Goal: Task Accomplishment & Management: Complete application form

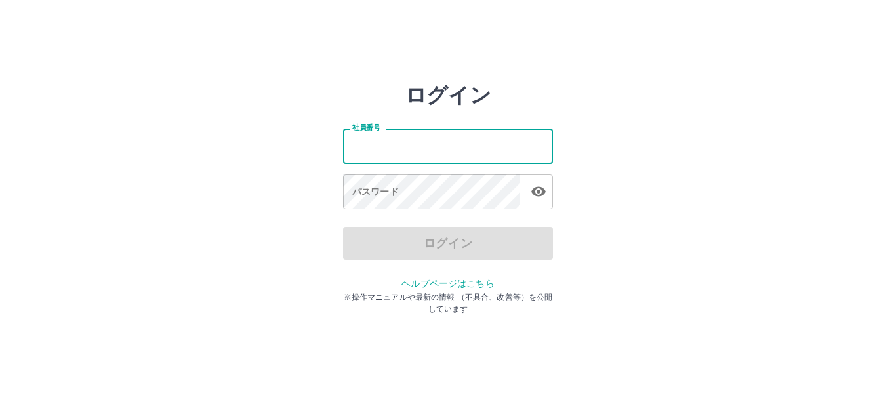
click at [444, 157] on input "社員番号" at bounding box center [448, 146] width 210 height 35
type input "*******"
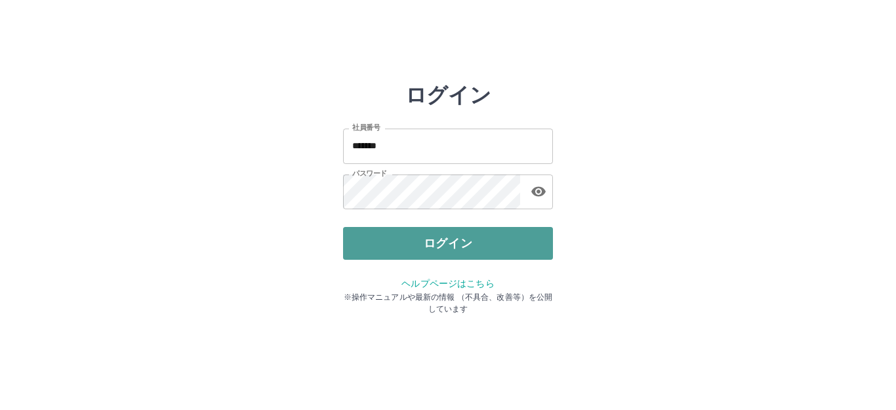
click at [445, 245] on button "ログイン" at bounding box center [448, 243] width 210 height 33
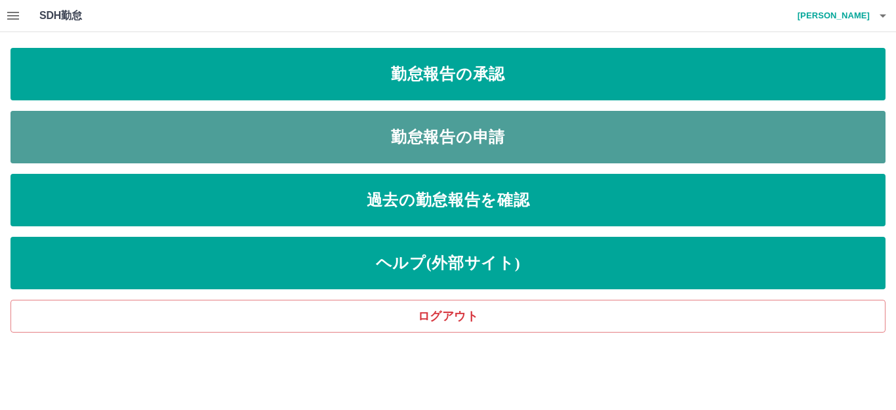
click at [392, 132] on link "勤怠報告の申請" at bounding box center [447, 137] width 875 height 52
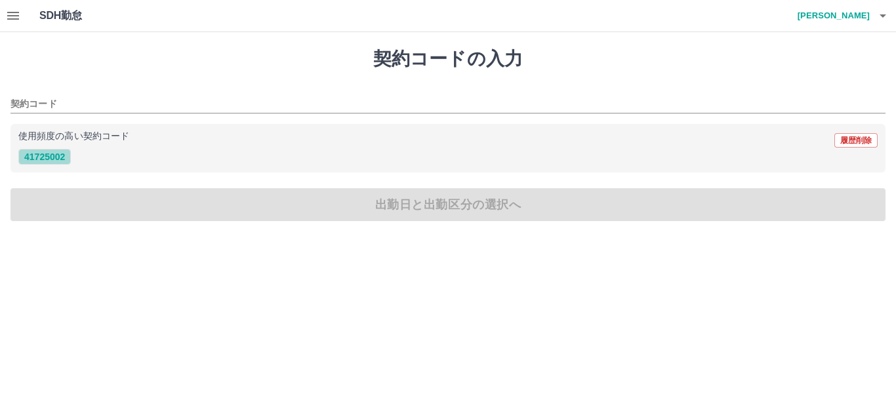
click at [39, 157] on button "41725002" at bounding box center [44, 157] width 52 height 16
type input "********"
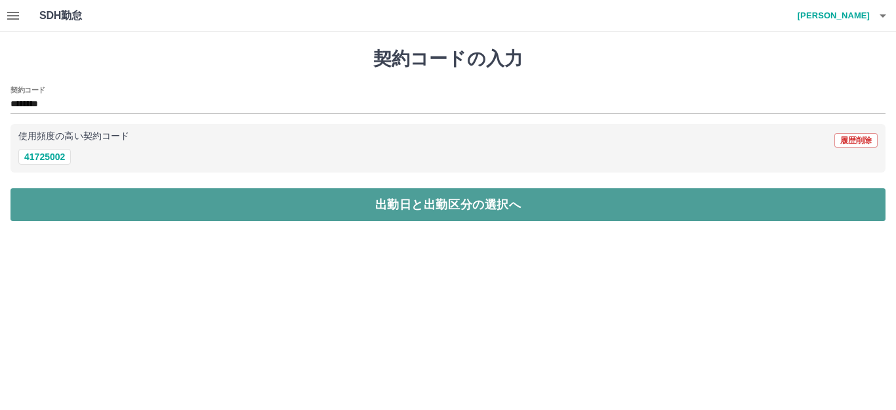
click at [58, 205] on button "出勤日と出勤区分の選択へ" at bounding box center [447, 204] width 875 height 33
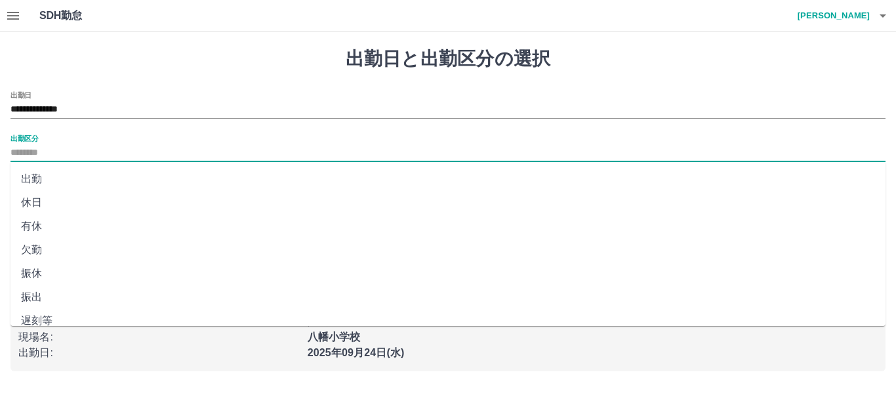
click at [44, 149] on input "出勤区分" at bounding box center [447, 153] width 875 height 16
click at [35, 178] on li "出勤" at bounding box center [447, 179] width 875 height 24
type input "**"
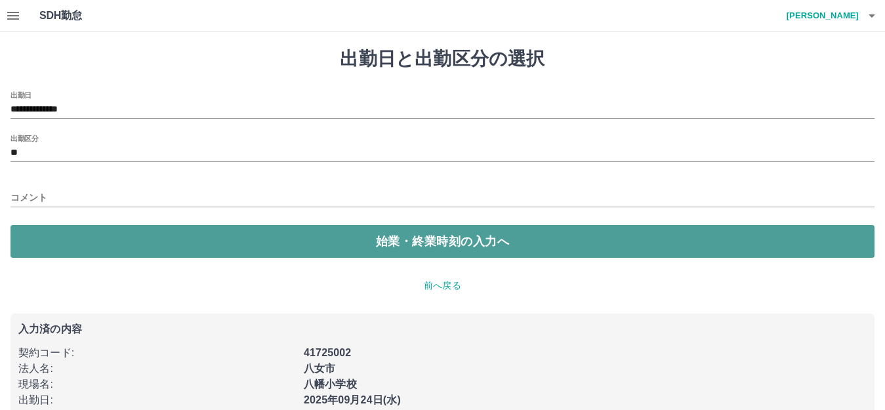
click at [56, 240] on button "始業・終業時刻の入力へ" at bounding box center [442, 241] width 864 height 33
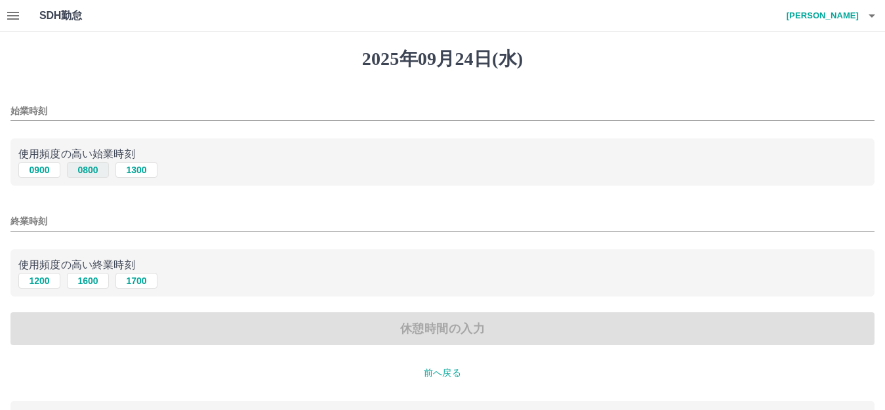
click at [87, 168] on button "0800" at bounding box center [88, 170] width 42 height 16
type input "****"
click at [135, 280] on button "1700" at bounding box center [136, 281] width 42 height 16
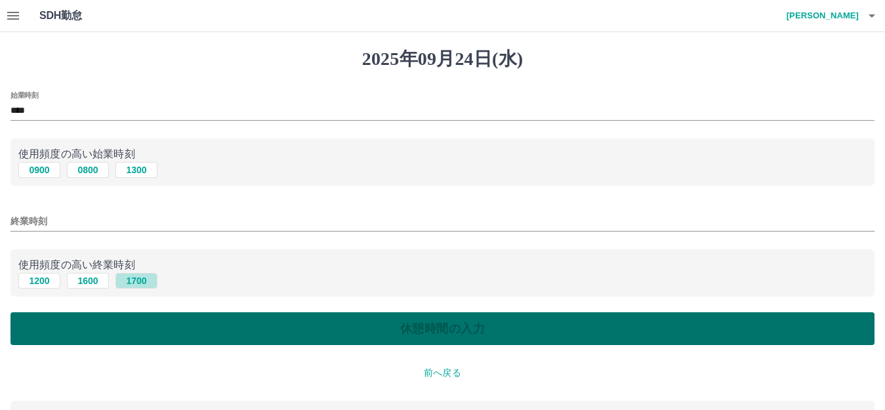
type input "****"
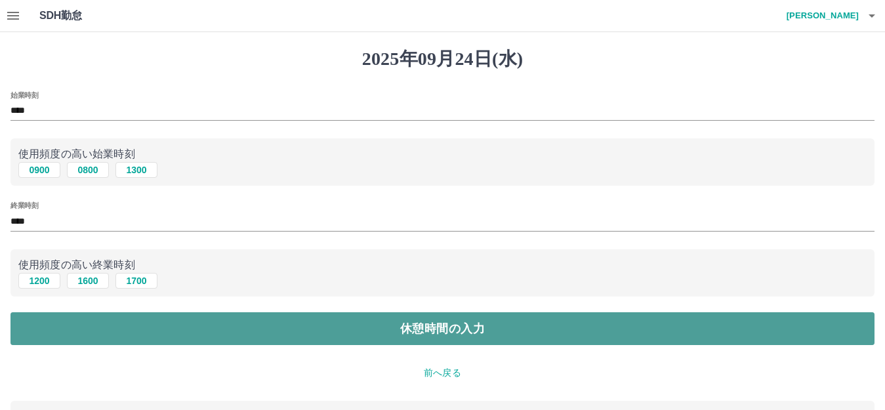
click at [154, 320] on button "休憩時間の入力" at bounding box center [442, 328] width 864 height 33
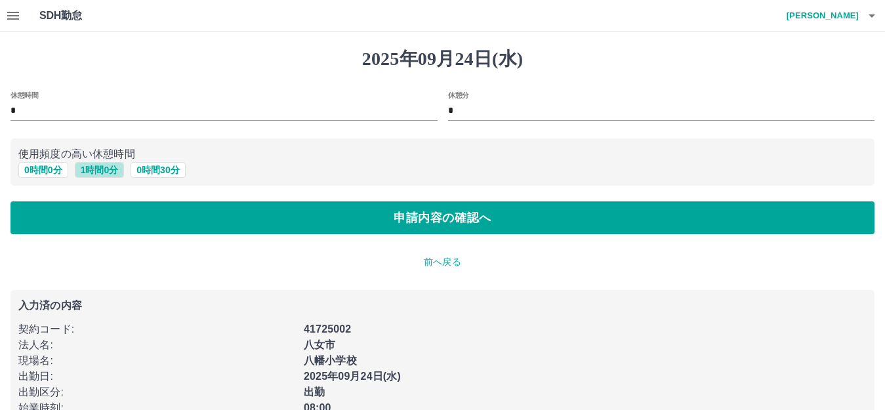
drag, startPoint x: 107, startPoint y: 168, endPoint x: 358, endPoint y: 129, distance: 253.7
click at [108, 168] on button "1 時間 0 分" at bounding box center [100, 170] width 50 height 16
type input "*"
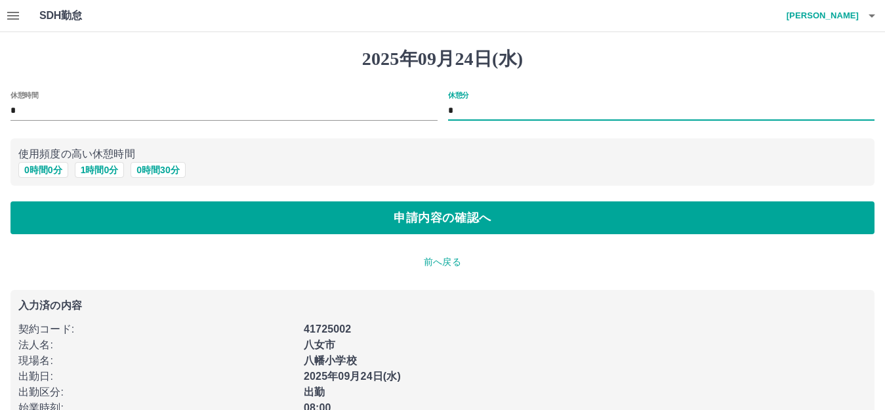
drag, startPoint x: 595, startPoint y: 106, endPoint x: 586, endPoint y: 112, distance: 10.8
click at [593, 108] on input "*" at bounding box center [661, 111] width 427 height 19
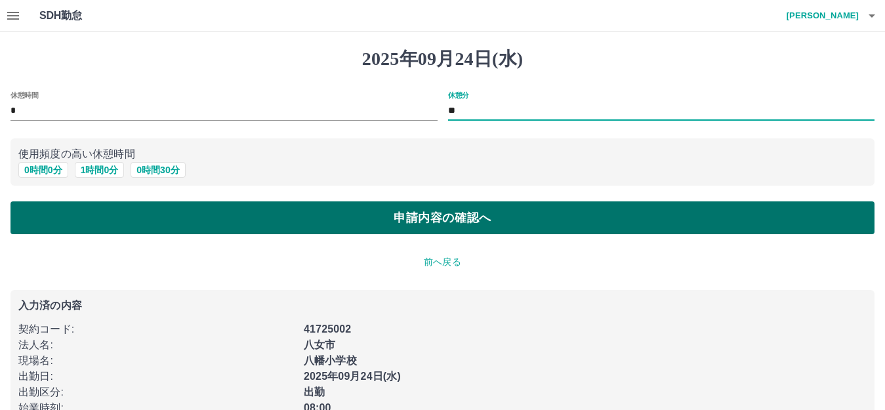
click at [474, 213] on button "申請内容の確認へ" at bounding box center [442, 217] width 864 height 33
type input "*"
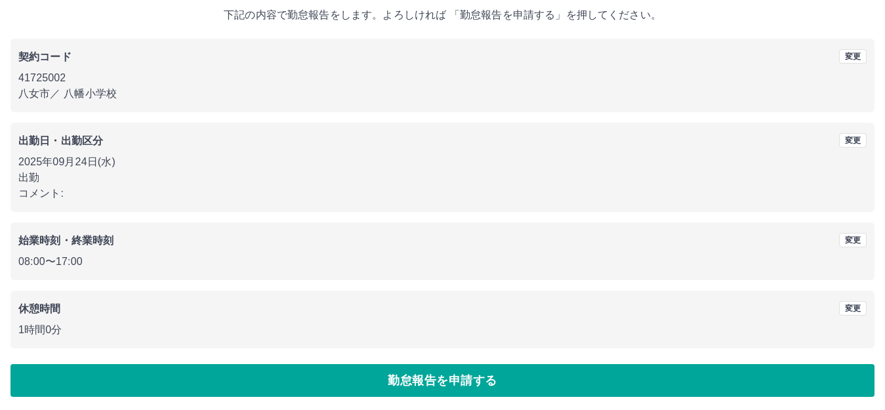
scroll to position [81, 0]
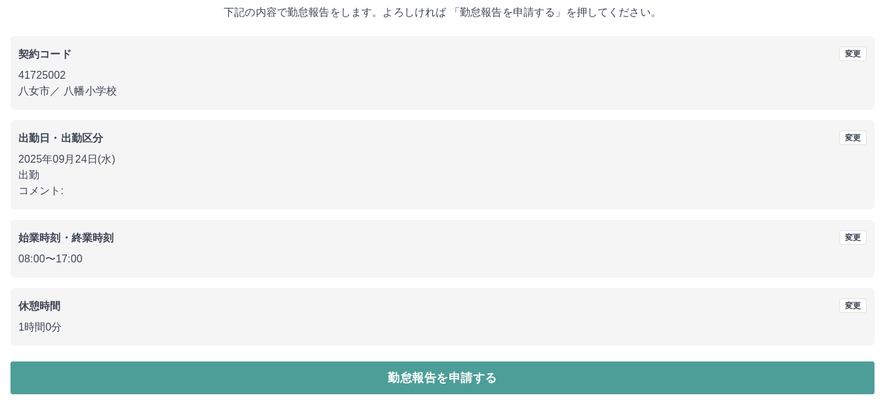
click at [304, 370] on button "勤怠報告を申請する" at bounding box center [442, 378] width 864 height 33
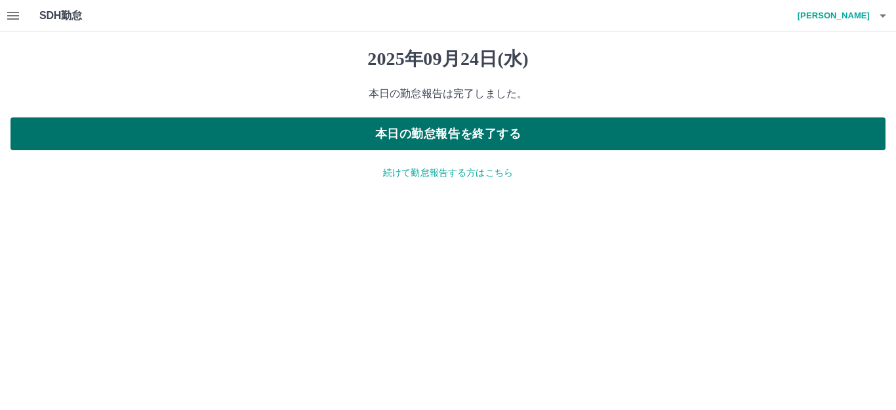
click at [406, 136] on button "本日の勤怠報告を終了する" at bounding box center [447, 133] width 875 height 33
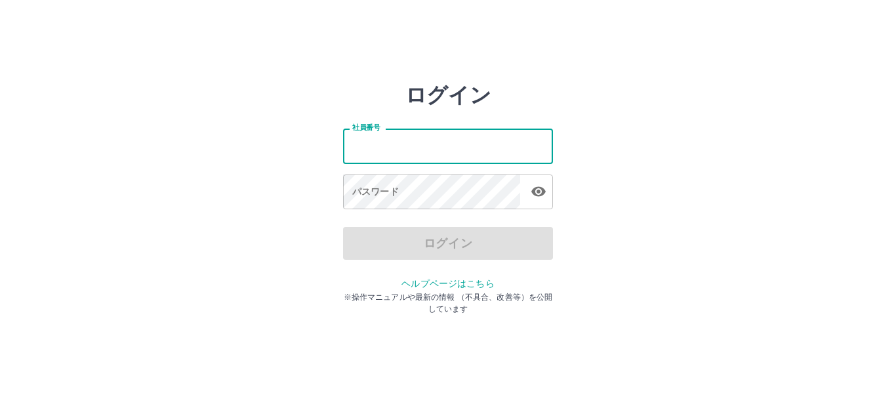
click at [429, 150] on input "社員番号" at bounding box center [448, 146] width 210 height 35
type input "*******"
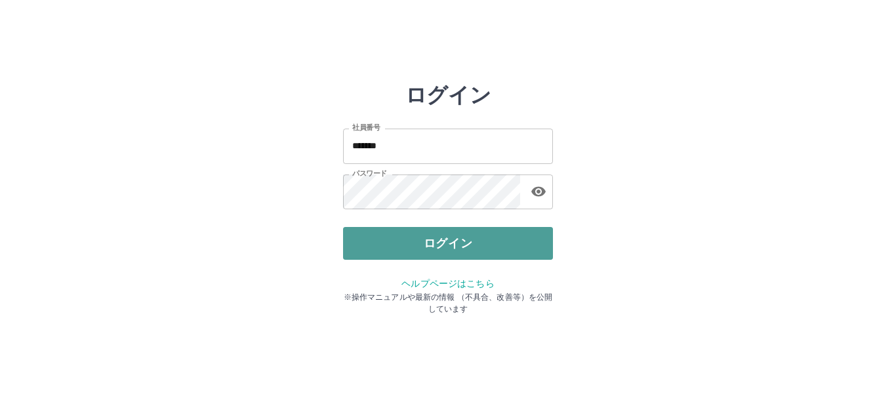
click at [451, 245] on button "ログイン" at bounding box center [448, 243] width 210 height 33
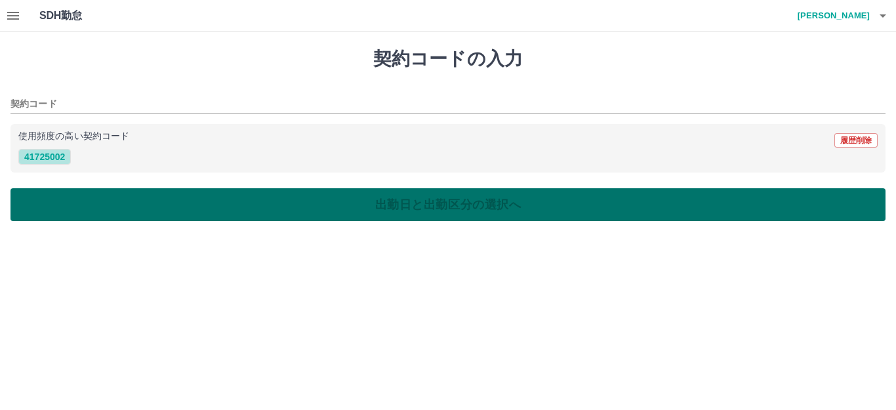
drag, startPoint x: 45, startPoint y: 155, endPoint x: 70, endPoint y: 191, distance: 43.9
click at [45, 156] on button "41725002" at bounding box center [44, 157] width 52 height 16
type input "********"
click at [85, 201] on button "出勤日と出勤区分の選択へ" at bounding box center [447, 204] width 875 height 33
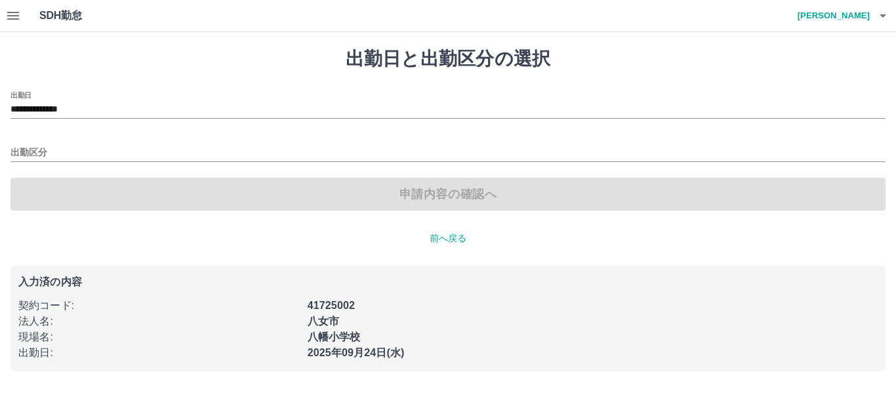
drag, startPoint x: 28, startPoint y: 144, endPoint x: 34, endPoint y: 165, distance: 21.8
click at [28, 145] on div "出勤区分" at bounding box center [447, 149] width 875 height 28
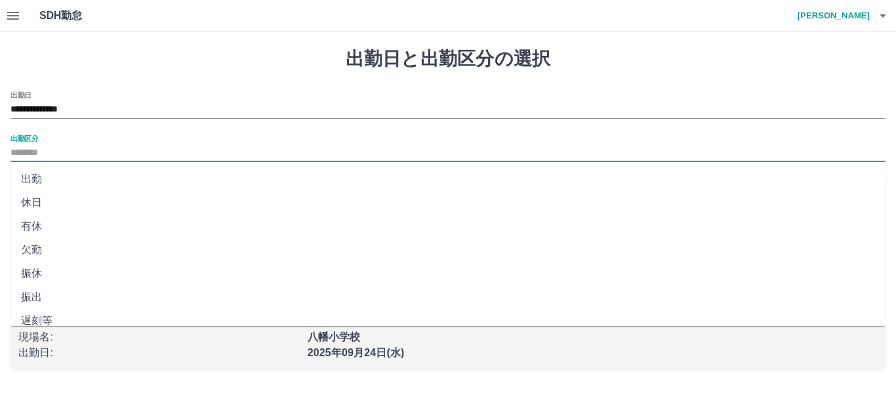
click at [37, 155] on input "出勤区分" at bounding box center [447, 153] width 875 height 16
drag, startPoint x: 42, startPoint y: 177, endPoint x: 47, endPoint y: 186, distance: 10.9
click at [47, 186] on li "出勤" at bounding box center [447, 179] width 875 height 24
type input "**"
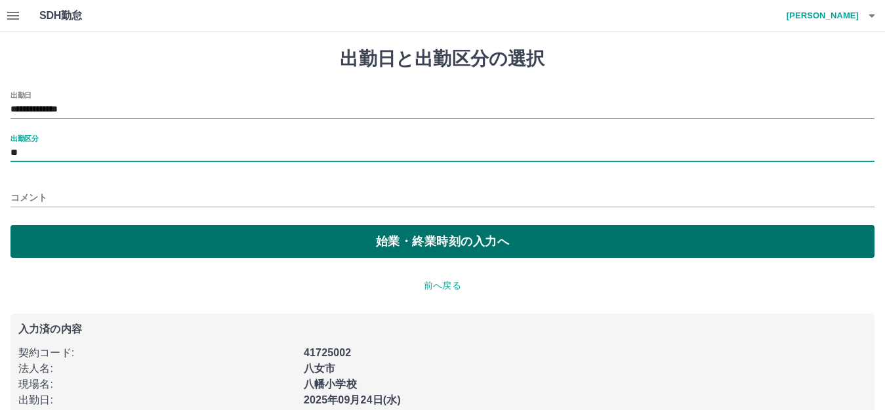
click at [83, 246] on button "始業・終業時刻の入力へ" at bounding box center [442, 241] width 864 height 33
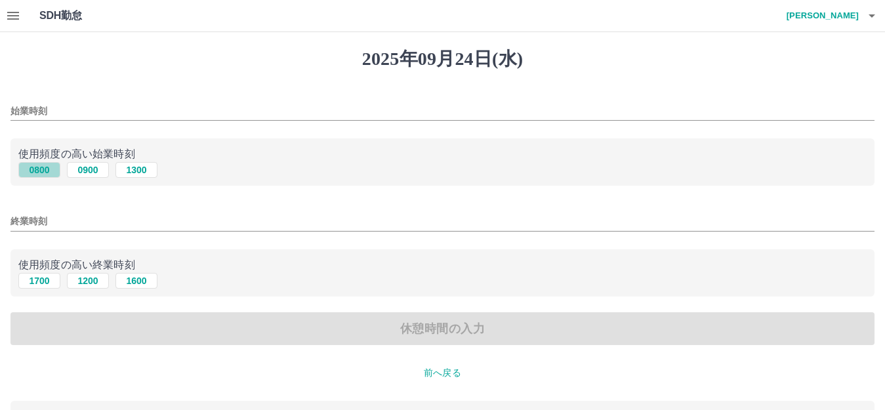
drag, startPoint x: 37, startPoint y: 168, endPoint x: 71, endPoint y: 216, distance: 58.8
click at [38, 169] on button "0800" at bounding box center [39, 170] width 42 height 16
type input "****"
drag, startPoint x: 127, startPoint y: 282, endPoint x: 142, endPoint y: 310, distance: 31.4
click at [130, 287] on button "1600" at bounding box center [136, 281] width 42 height 16
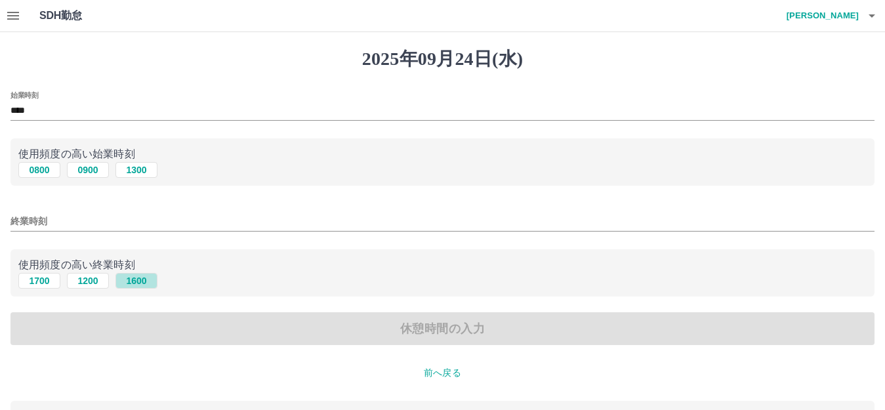
type input "****"
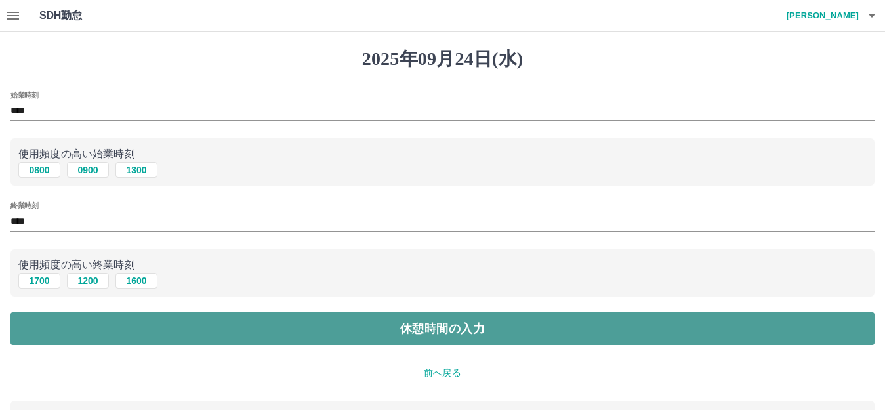
click at [145, 322] on button "休憩時間の入力" at bounding box center [442, 328] width 864 height 33
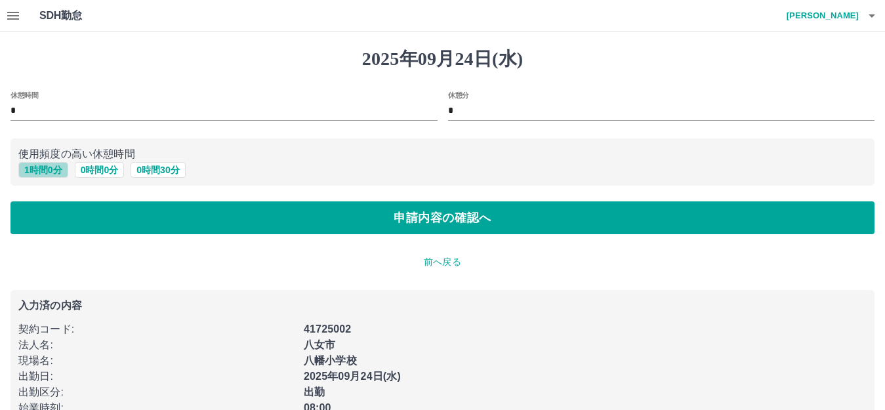
click at [49, 170] on button "1 時間 0 分" at bounding box center [43, 170] width 50 height 16
type input "*"
drag, startPoint x: 566, startPoint y: 108, endPoint x: 560, endPoint y: 121, distance: 13.8
click at [564, 111] on input "*" at bounding box center [661, 111] width 427 height 19
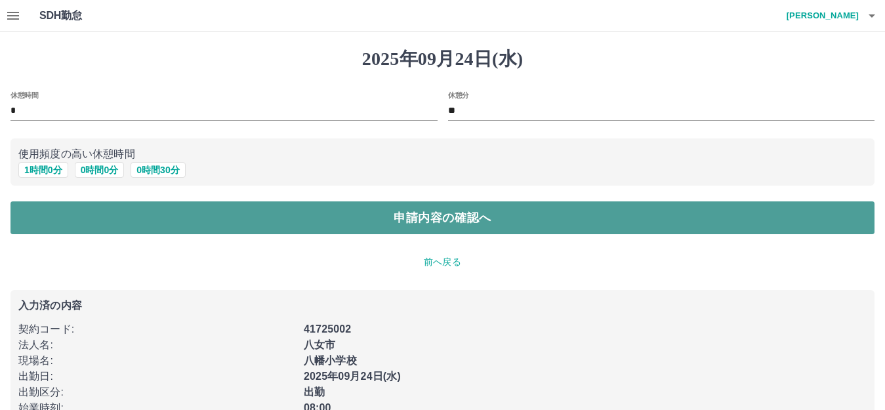
click at [516, 218] on button "申請内容の確認へ" at bounding box center [442, 217] width 864 height 33
type input "*"
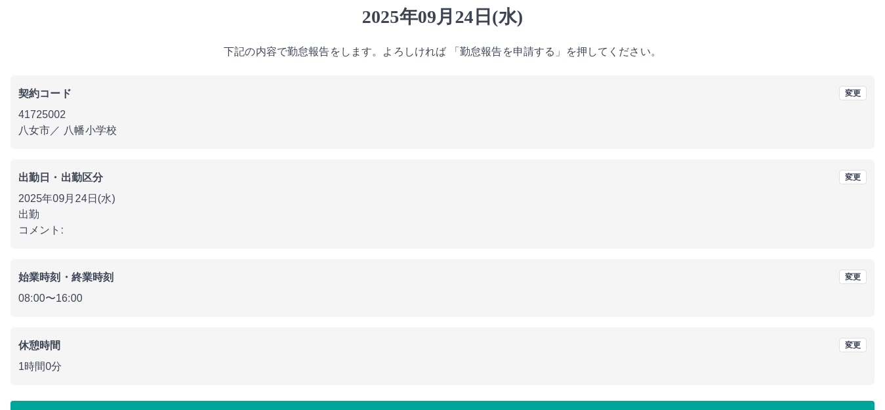
scroll to position [81, 0]
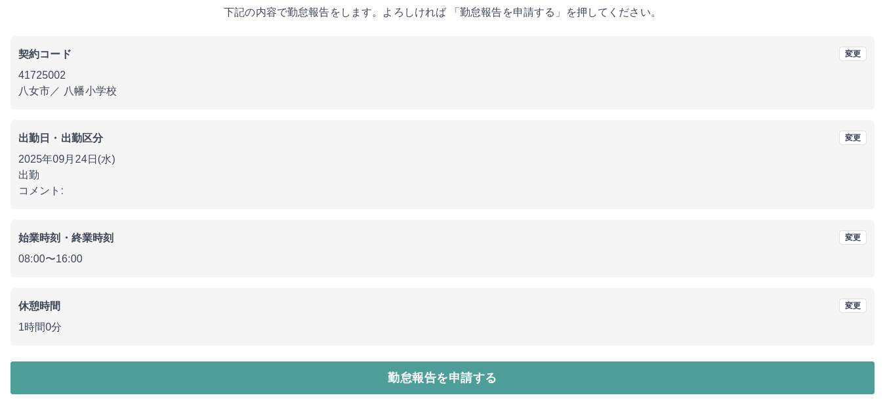
click at [501, 371] on button "勤怠報告を申請する" at bounding box center [442, 378] width 864 height 33
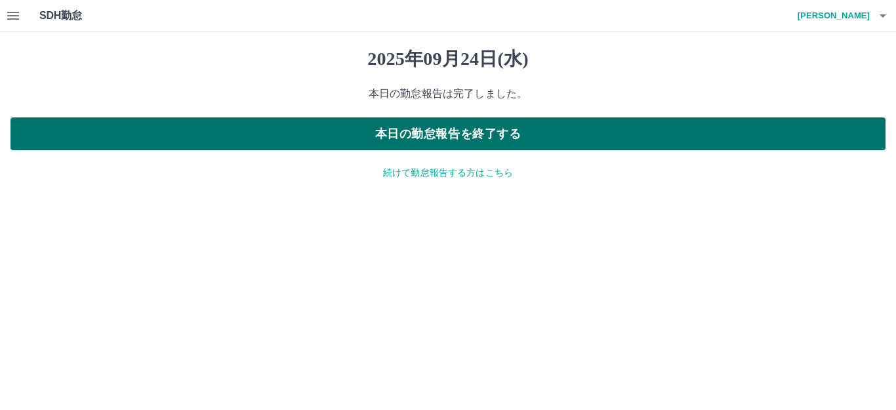
click at [322, 131] on button "本日の勤怠報告を終了する" at bounding box center [447, 133] width 875 height 33
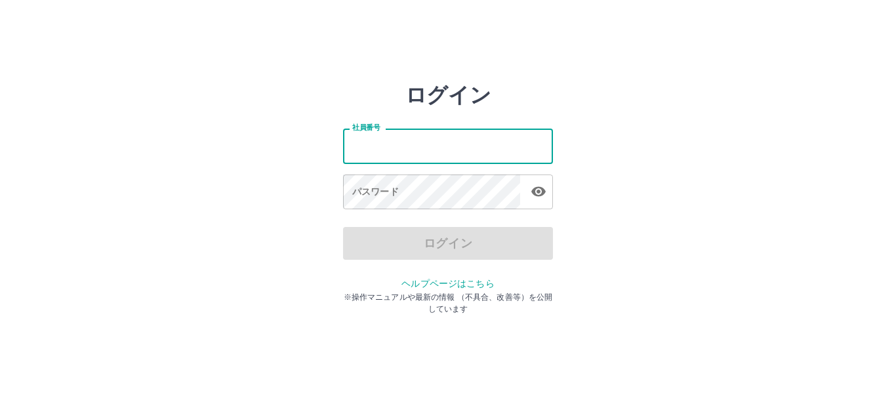
click at [430, 148] on input "社員番号" at bounding box center [448, 146] width 210 height 35
type input "*******"
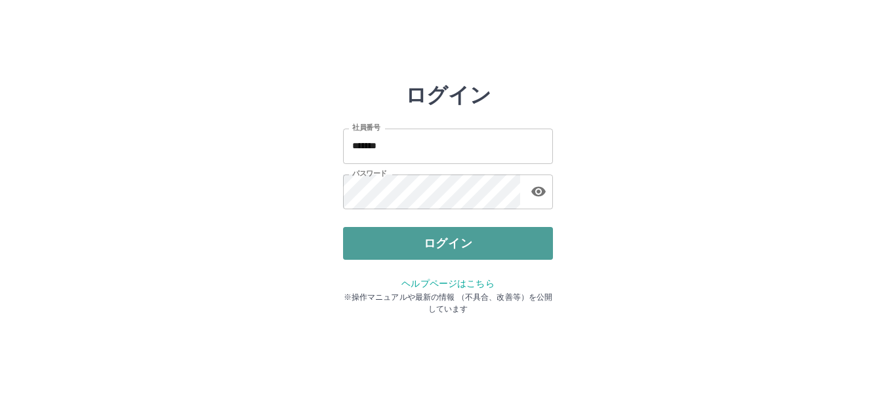
click at [461, 243] on button "ログイン" at bounding box center [448, 243] width 210 height 33
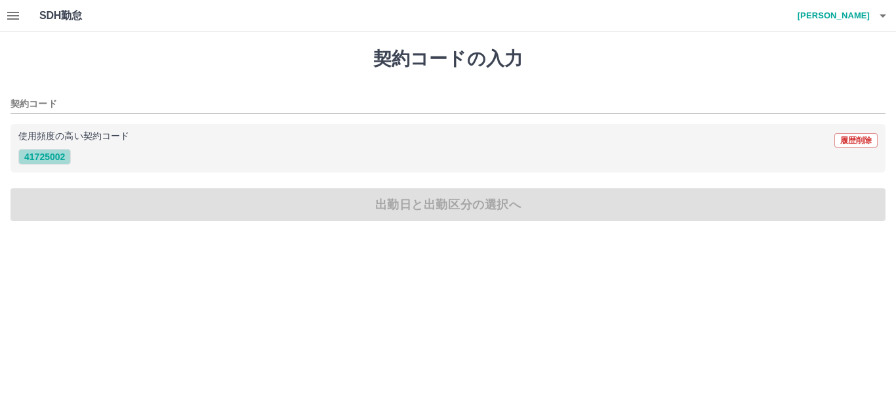
click at [49, 156] on button "41725002" at bounding box center [44, 157] width 52 height 16
type input "********"
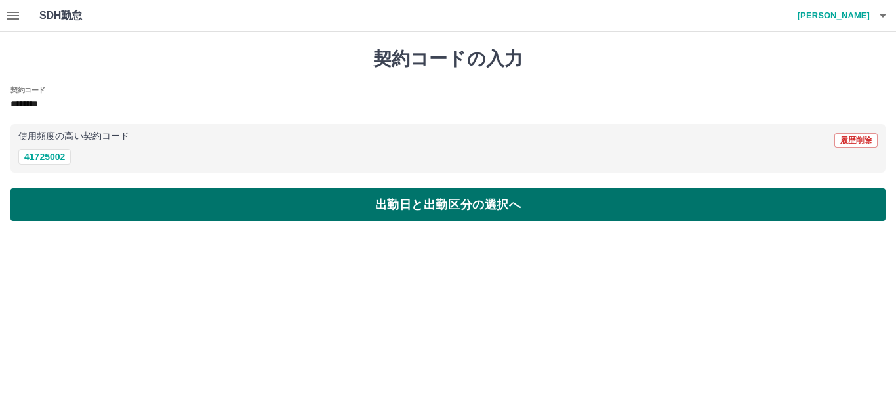
click at [86, 211] on button "出勤日と出勤区分の選択へ" at bounding box center [447, 204] width 875 height 33
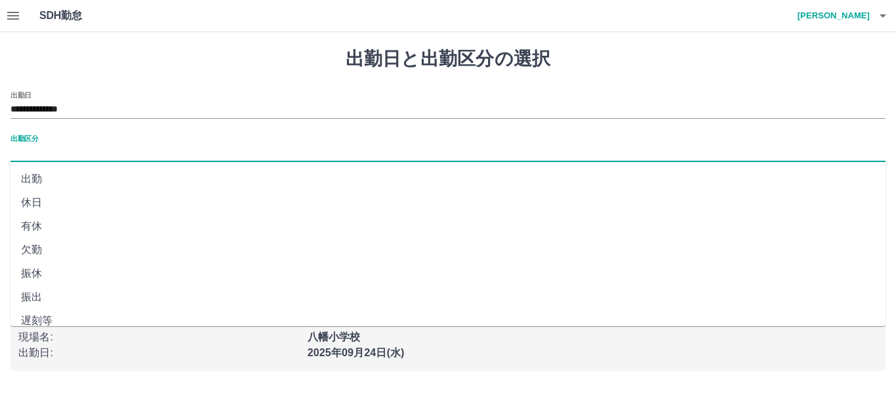
drag, startPoint x: 31, startPoint y: 149, endPoint x: 39, endPoint y: 163, distance: 16.4
click at [33, 153] on input "出勤区分" at bounding box center [447, 153] width 875 height 16
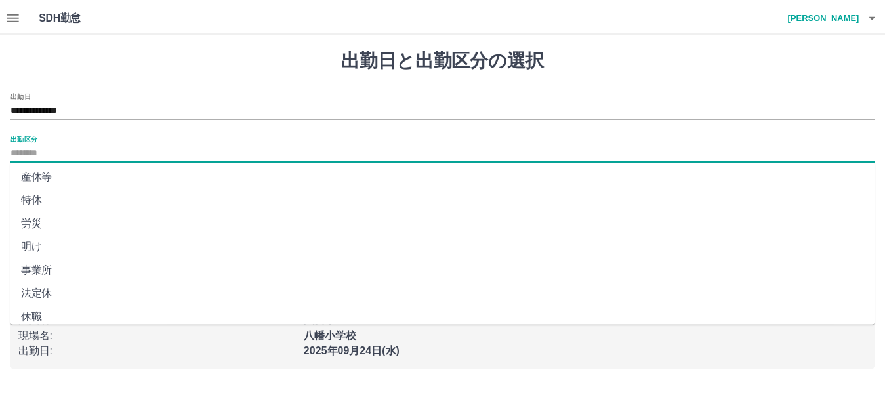
scroll to position [272, 0]
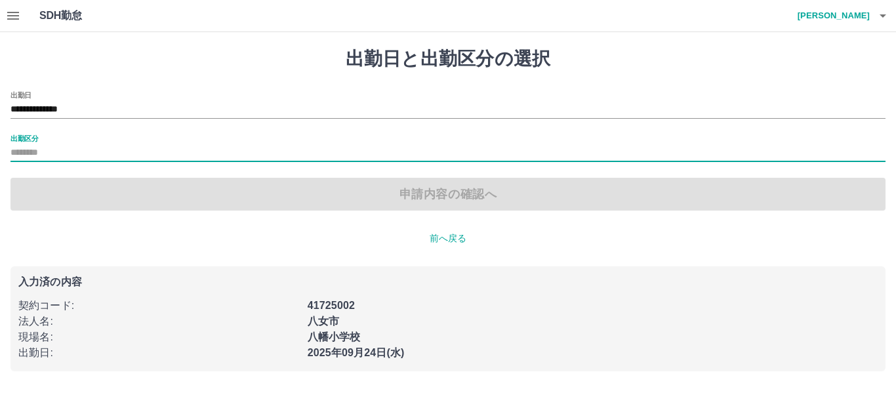
click at [45, 154] on input "出勤区分" at bounding box center [447, 153] width 875 height 16
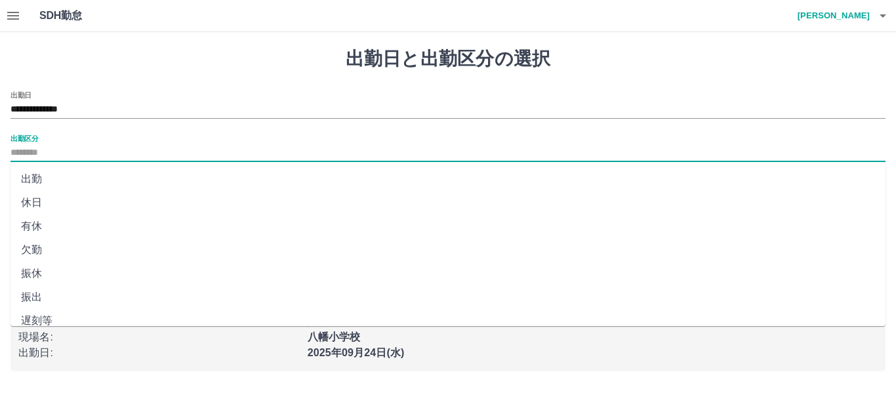
click at [52, 152] on input "出勤区分" at bounding box center [447, 153] width 875 height 16
click at [38, 177] on li "出勤" at bounding box center [447, 179] width 875 height 24
type input "**"
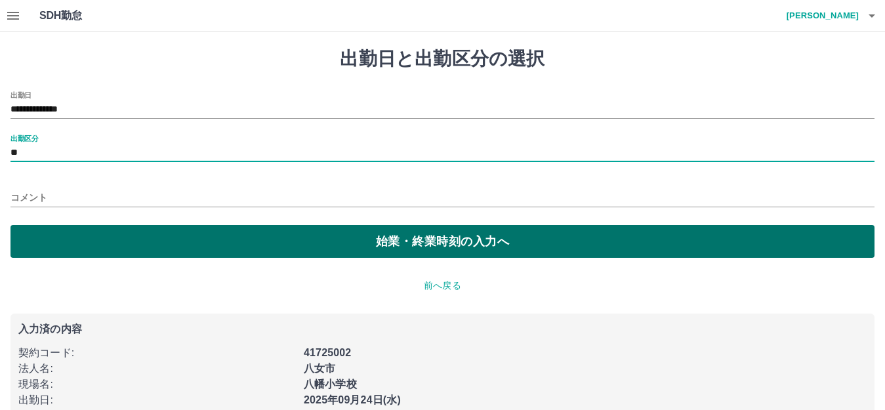
click at [81, 245] on button "始業・終業時刻の入力へ" at bounding box center [442, 241] width 864 height 33
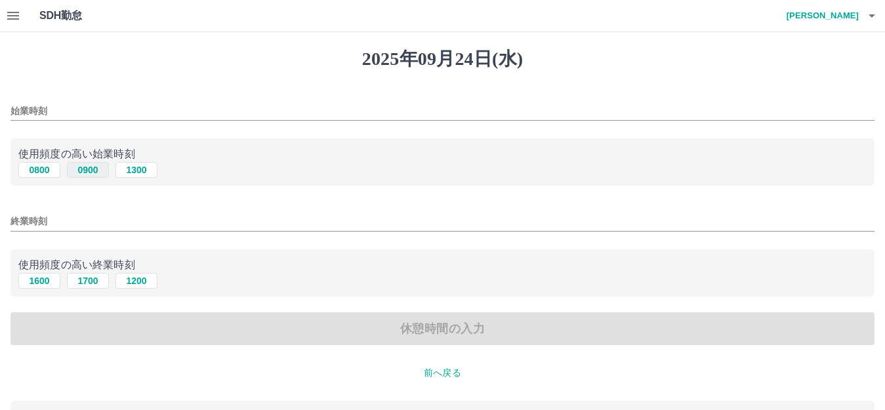
click at [83, 169] on button "0900" at bounding box center [88, 170] width 42 height 16
type input "****"
click at [139, 280] on button "1200" at bounding box center [136, 281] width 42 height 16
type input "****"
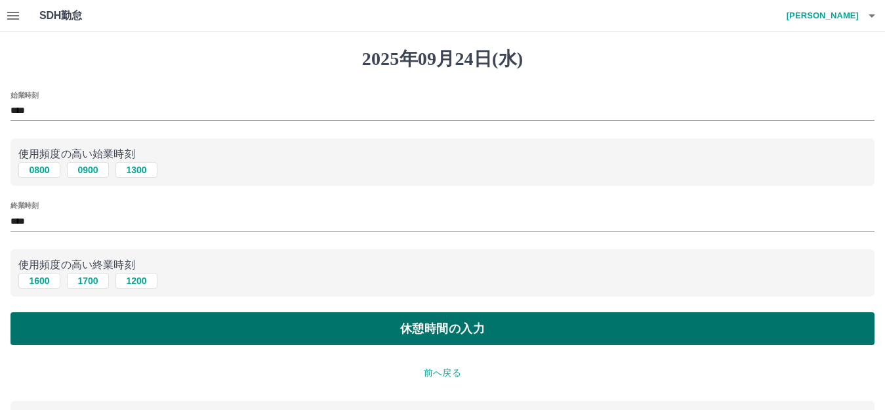
click at [156, 327] on button "休憩時間の入力" at bounding box center [442, 328] width 864 height 33
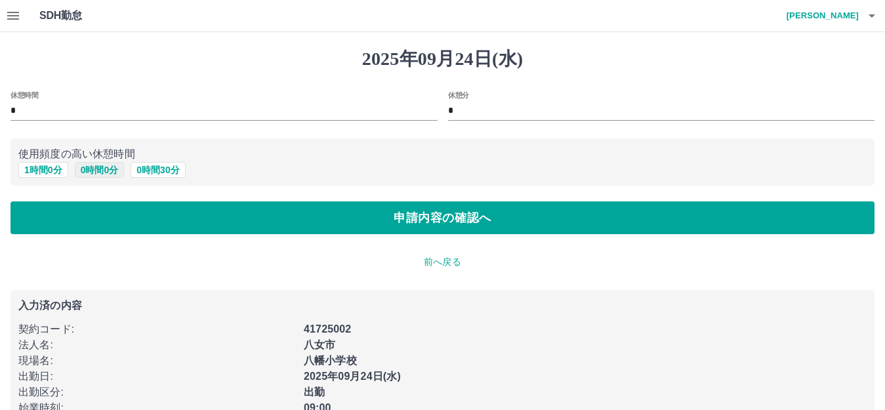
click at [101, 168] on button "0 時間 0 分" at bounding box center [100, 170] width 50 height 16
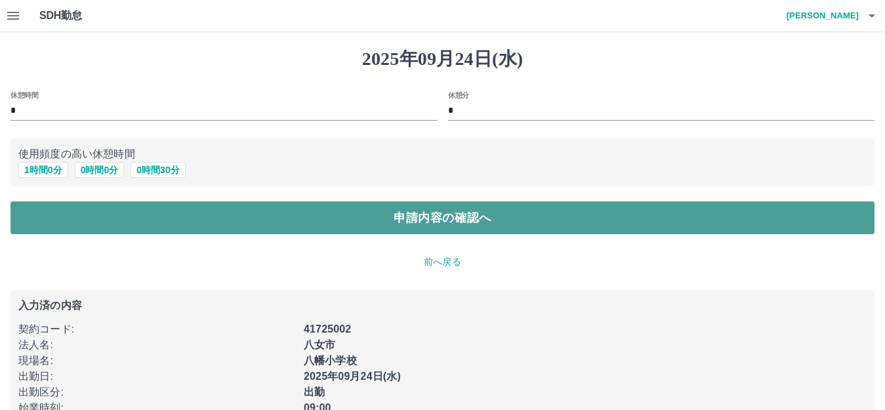
click at [170, 219] on button "申請内容の確認へ" at bounding box center [442, 217] width 864 height 33
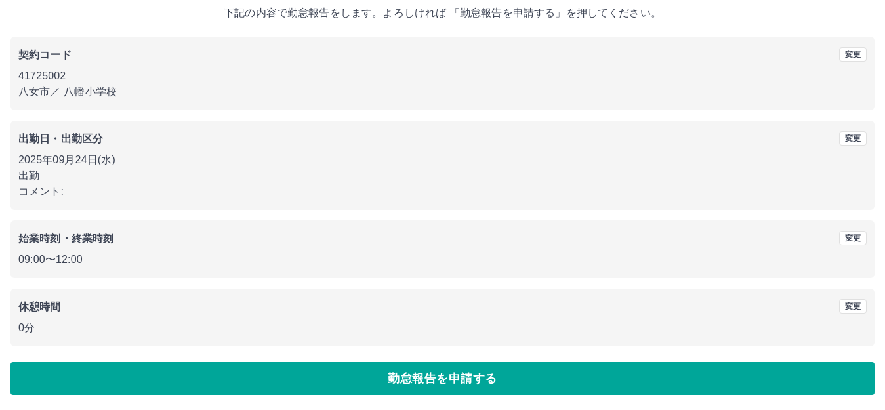
scroll to position [81, 0]
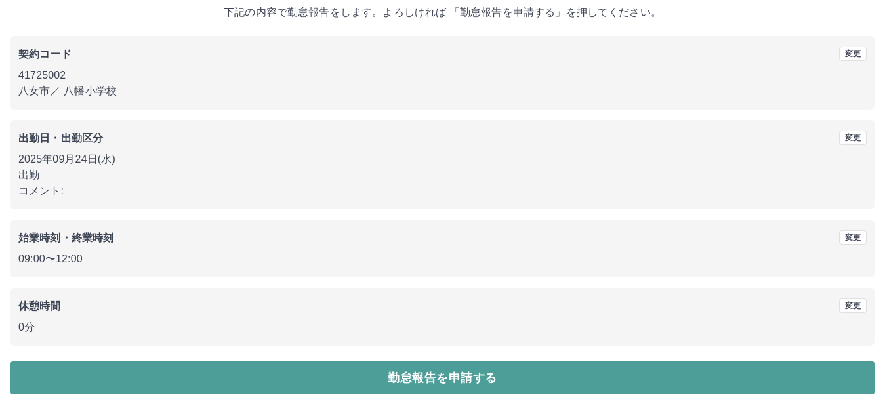
click at [184, 379] on button "勤怠報告を申請する" at bounding box center [442, 378] width 864 height 33
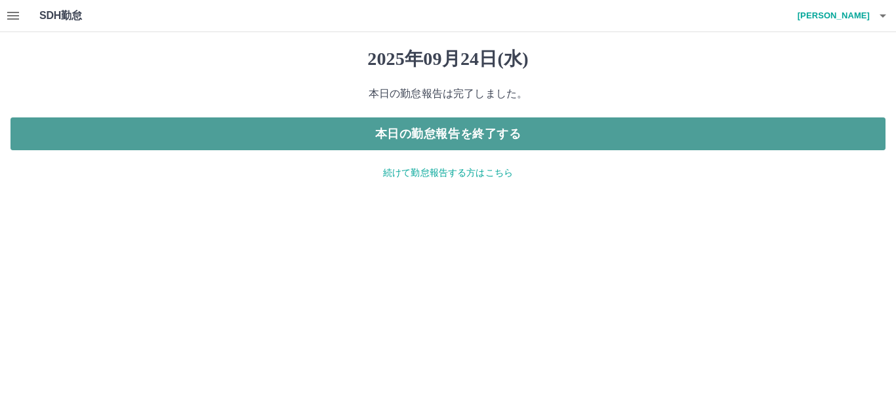
click at [251, 124] on button "本日の勤怠報告を終了する" at bounding box center [447, 133] width 875 height 33
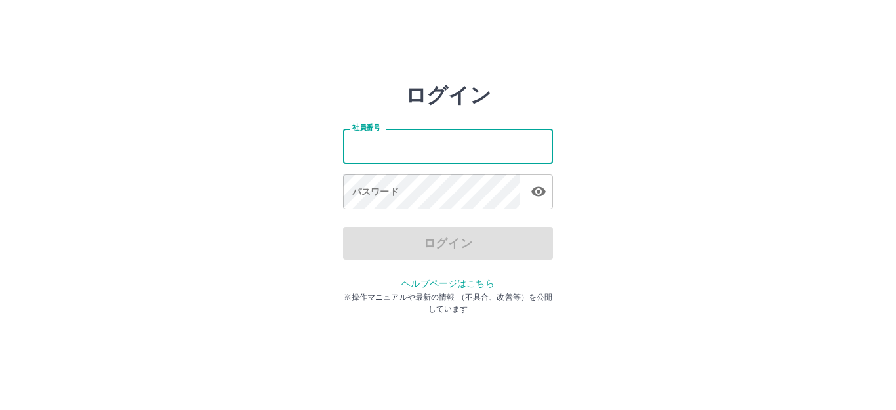
drag, startPoint x: 436, startPoint y: 138, endPoint x: 436, endPoint y: 150, distance: 11.2
click at [436, 140] on input "社員番号" at bounding box center [448, 146] width 210 height 35
type input "*******"
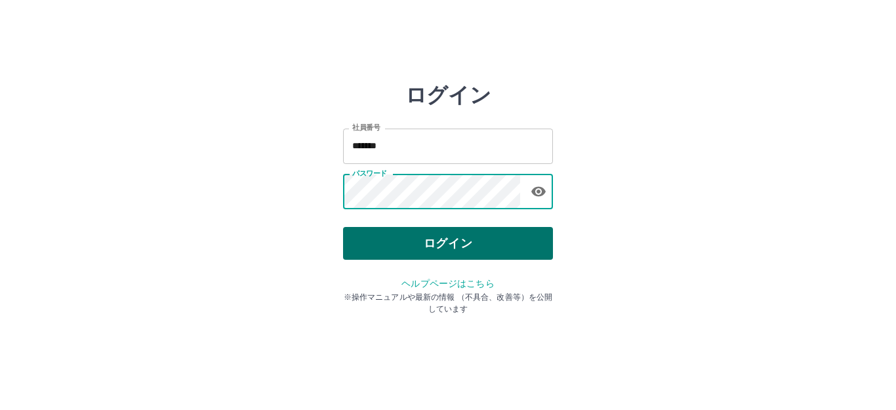
click at [438, 238] on button "ログイン" at bounding box center [448, 243] width 210 height 33
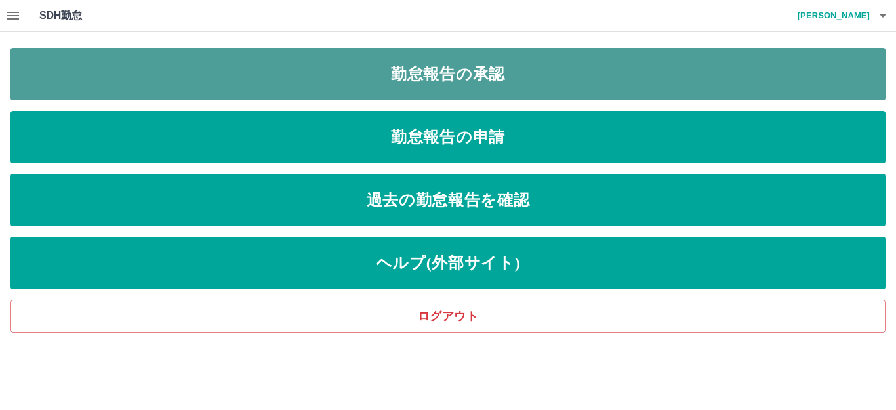
click at [409, 71] on link "勤怠報告の承認" at bounding box center [447, 74] width 875 height 52
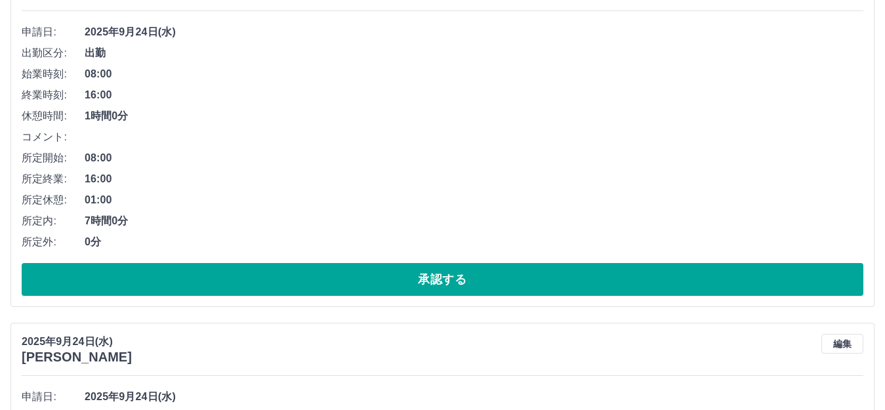
scroll to position [262, 0]
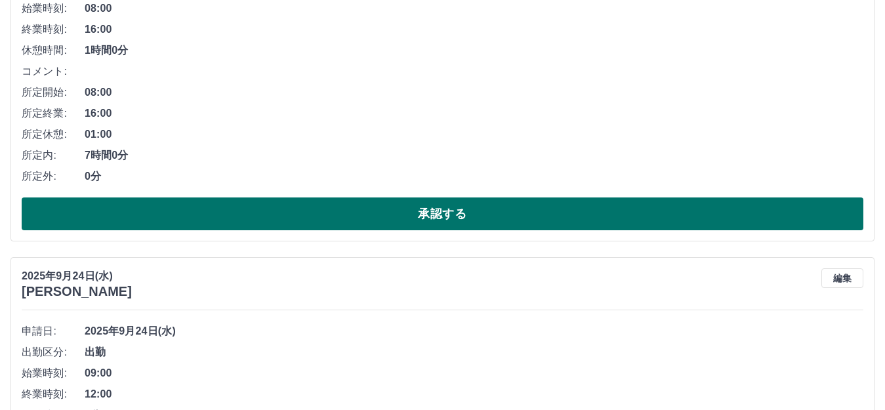
click at [303, 213] on button "承認する" at bounding box center [443, 214] width 842 height 33
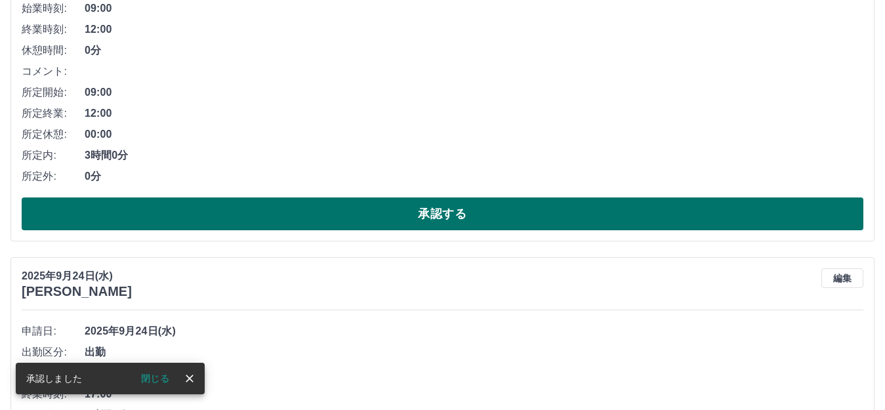
click at [286, 209] on button "承認する" at bounding box center [443, 214] width 842 height 33
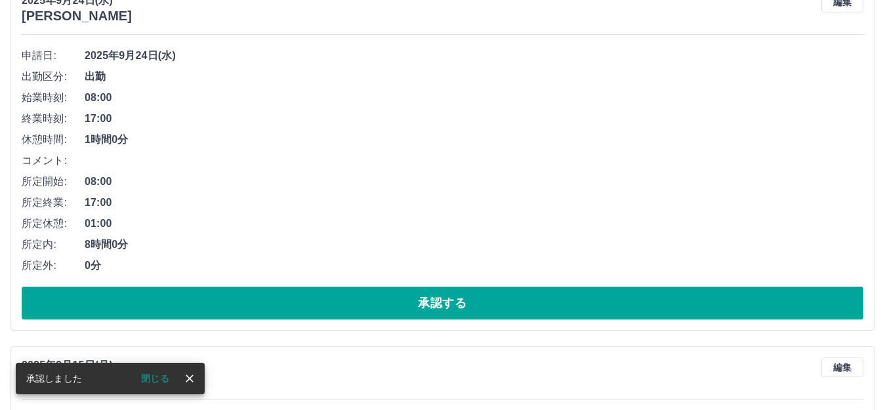
scroll to position [197, 0]
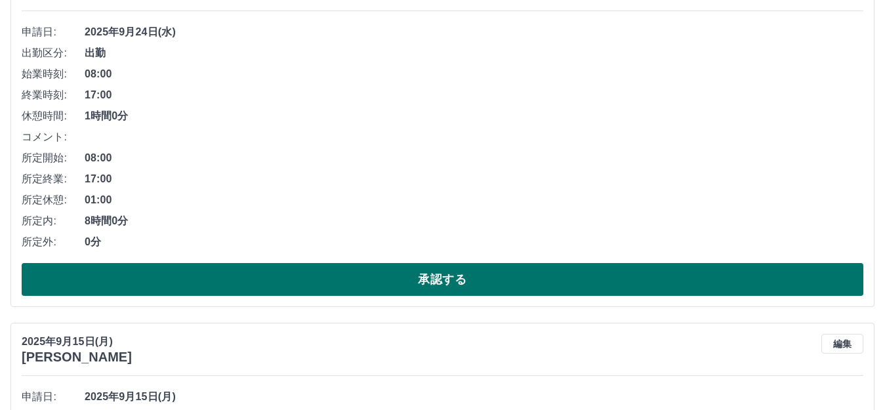
click at [325, 280] on button "承認する" at bounding box center [443, 279] width 842 height 33
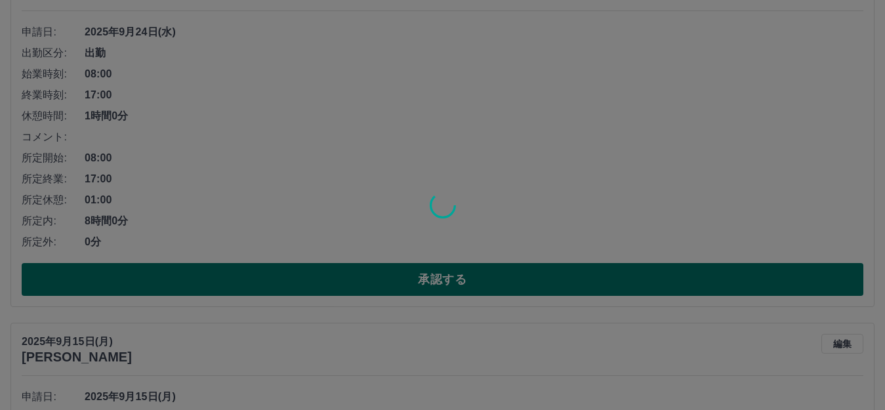
scroll to position [0, 0]
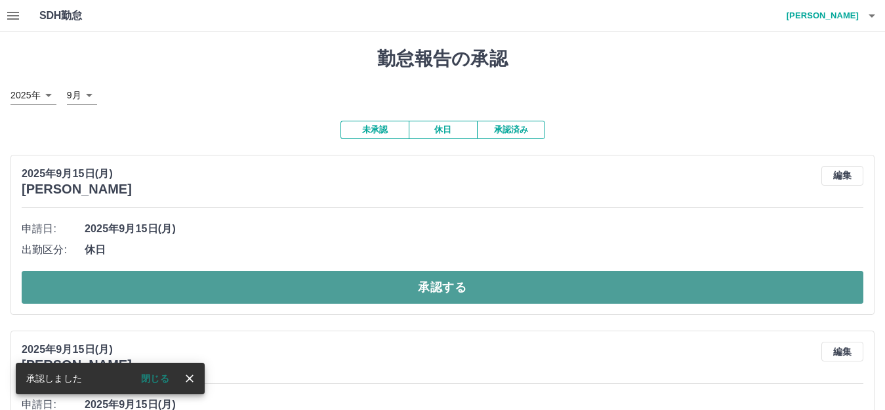
click at [325, 280] on button "承認する" at bounding box center [443, 287] width 842 height 33
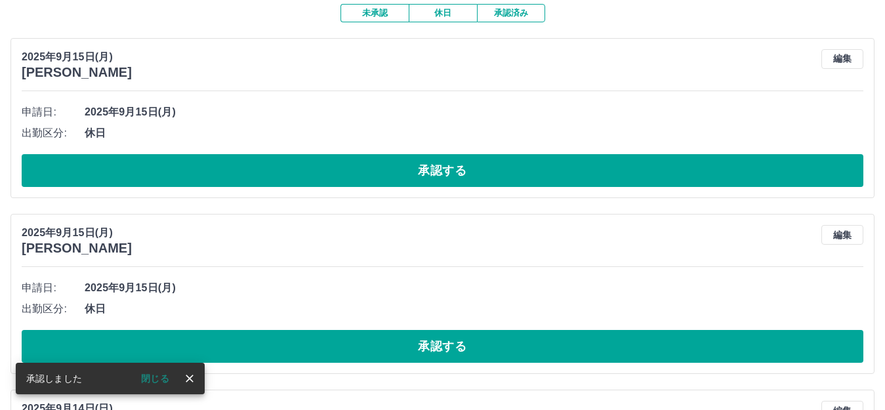
scroll to position [131, 0]
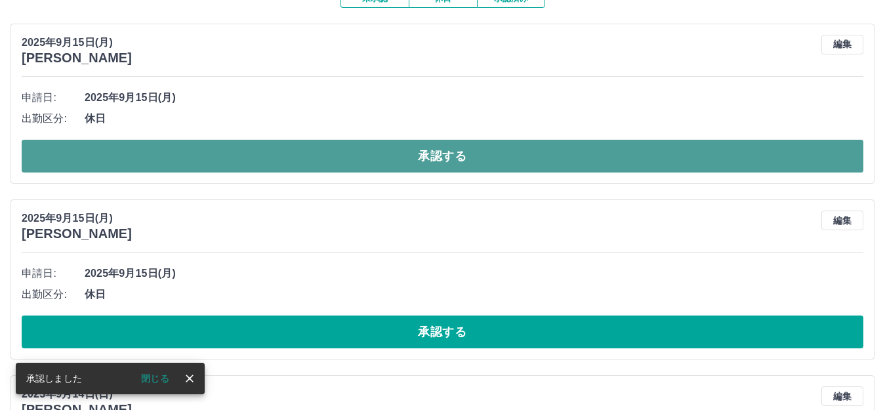
click at [321, 150] on button "承認する" at bounding box center [443, 156] width 842 height 33
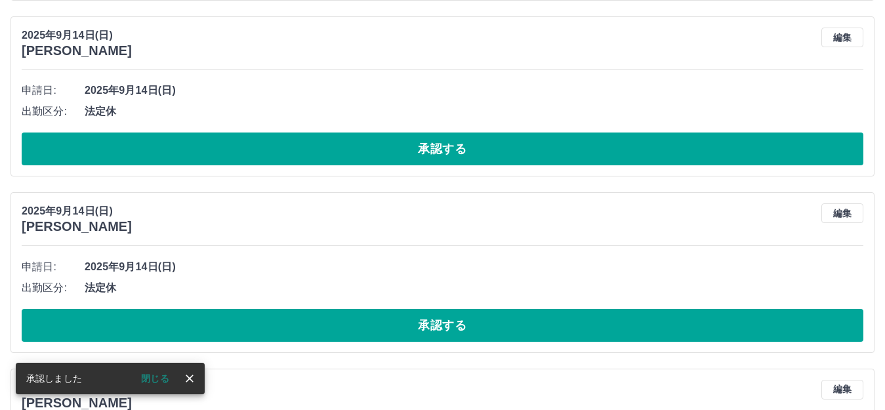
scroll to position [328, 0]
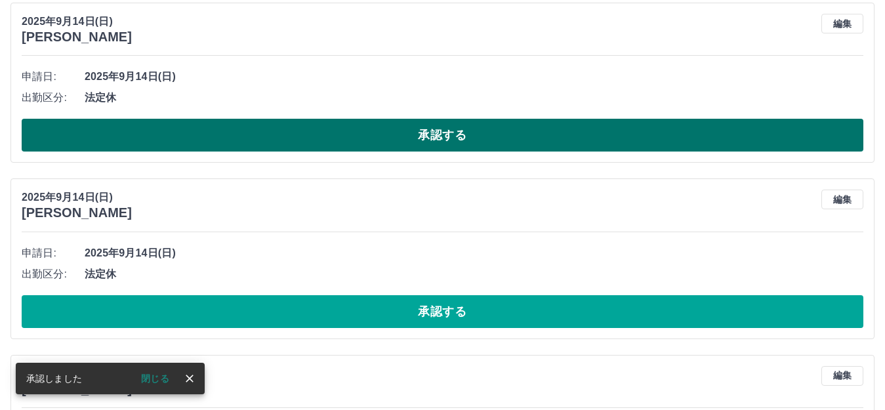
click at [316, 137] on button "承認する" at bounding box center [443, 135] width 842 height 33
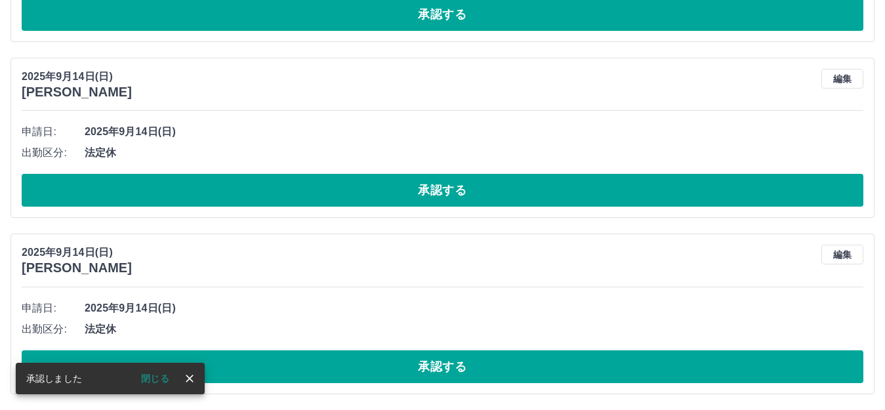
scroll to position [152, 0]
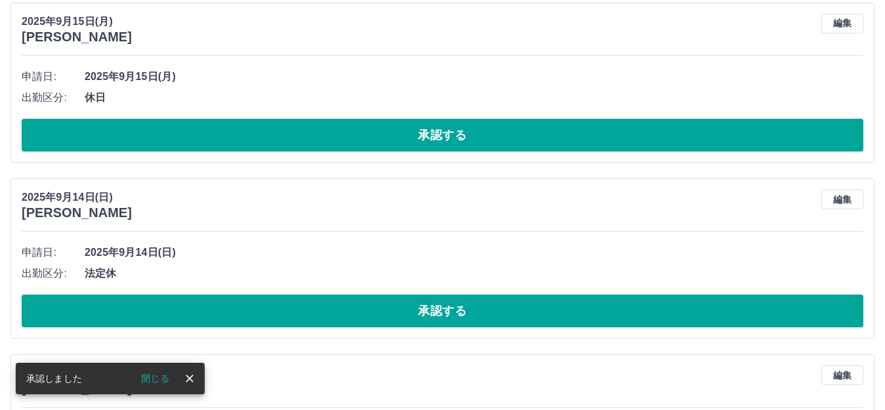
click at [316, 137] on button "承認する" at bounding box center [443, 135] width 842 height 33
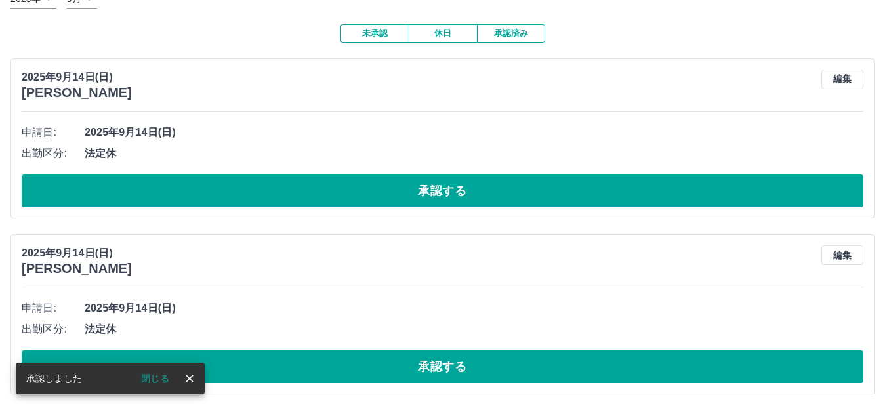
scroll to position [0, 0]
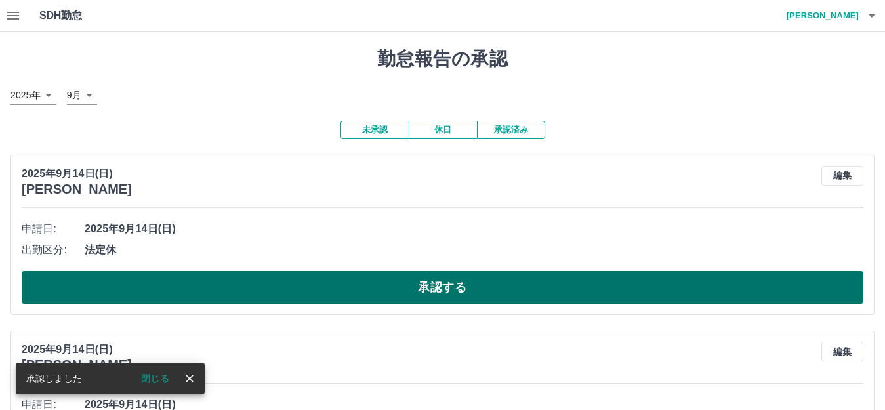
click at [314, 295] on button "承認する" at bounding box center [443, 287] width 842 height 33
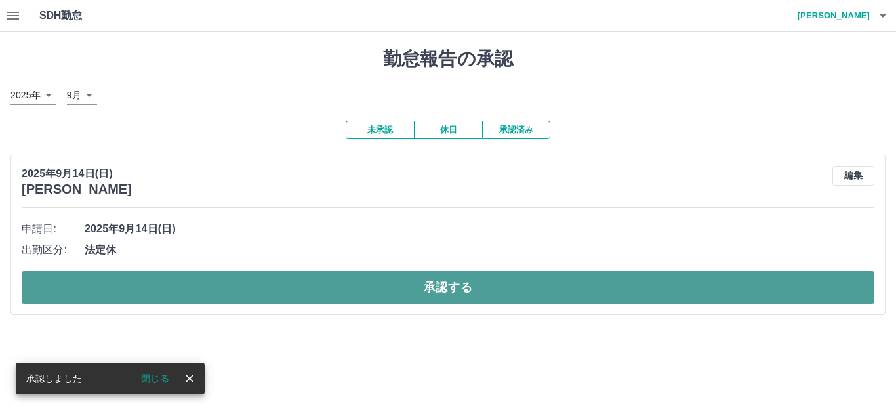
click at [314, 287] on button "承認する" at bounding box center [448, 287] width 853 height 33
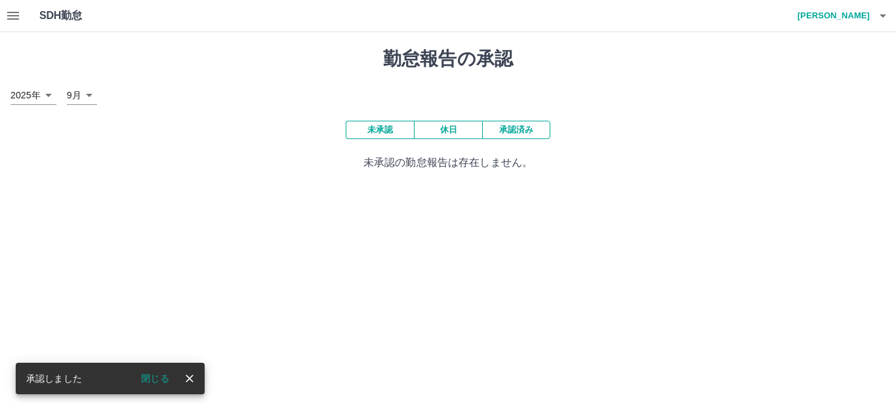
click at [7, 16] on icon "button" at bounding box center [13, 16] width 16 height 16
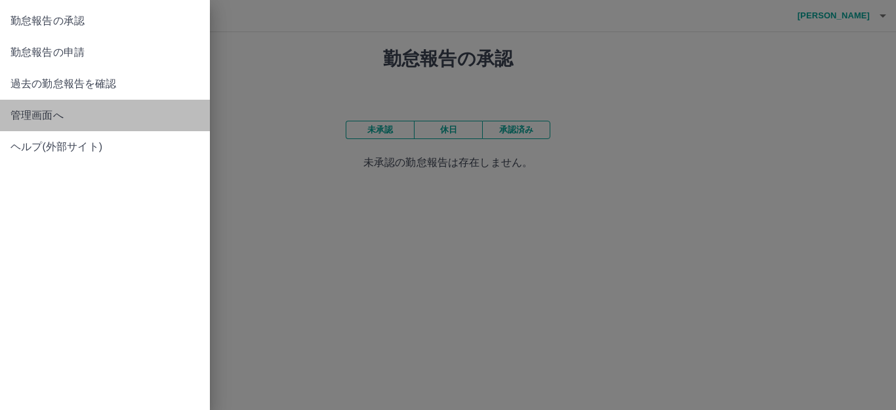
click at [47, 109] on span "管理画面へ" at bounding box center [104, 116] width 189 height 16
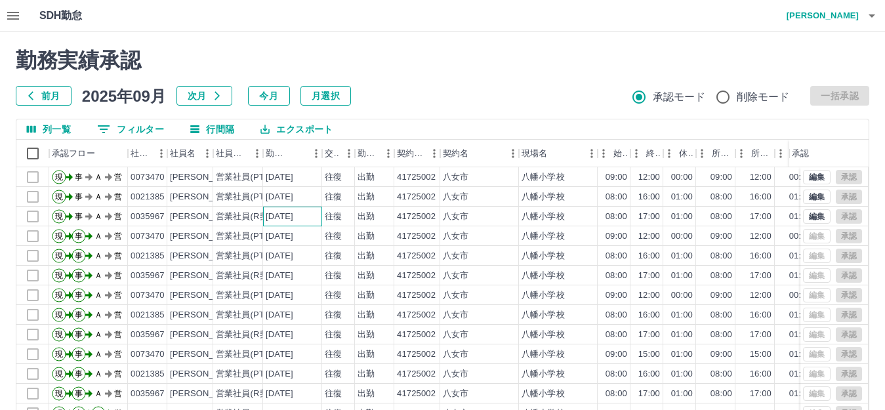
click at [293, 217] on div "[DATE]" at bounding box center [280, 217] width 28 height 12
click at [291, 191] on div "[DATE]" at bounding box center [280, 197] width 28 height 12
click at [289, 177] on div "[DATE]" at bounding box center [280, 177] width 28 height 12
